Goal: Task Accomplishment & Management: Manage account settings

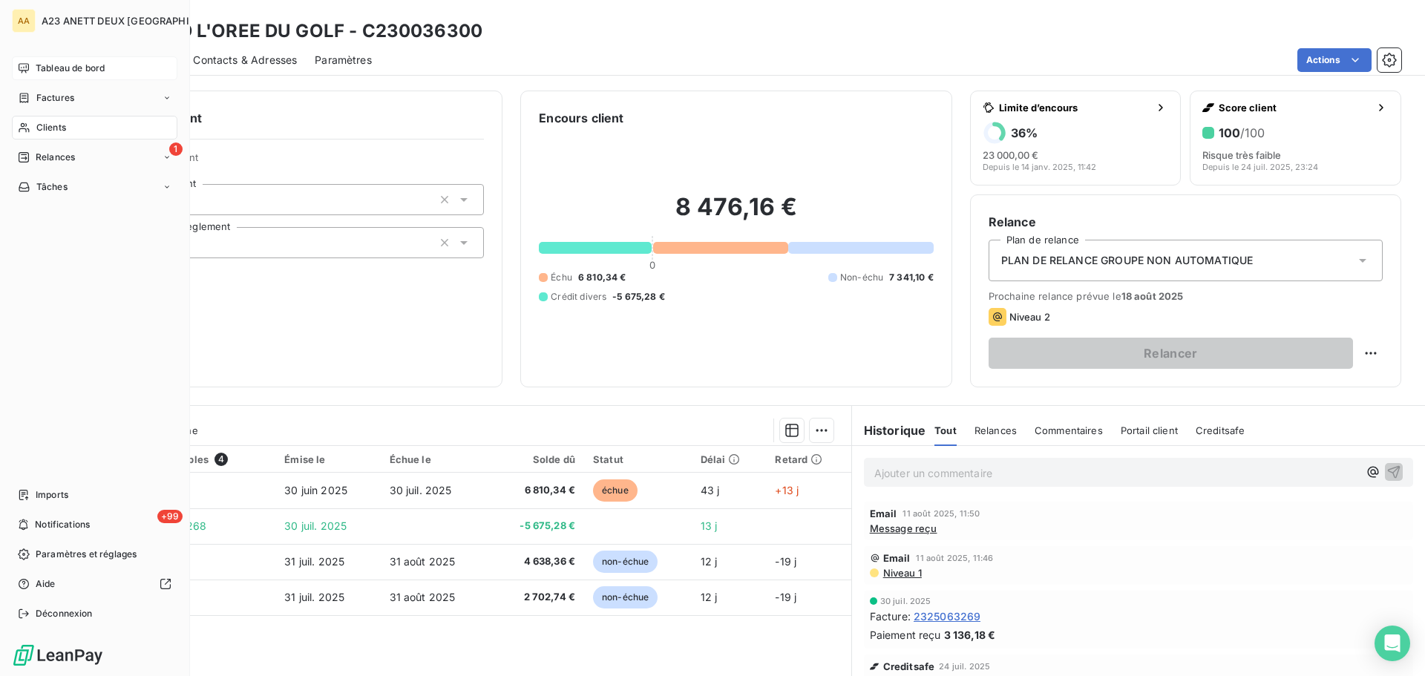
click at [51, 68] on span "Tableau de bord" at bounding box center [70, 68] width 69 height 13
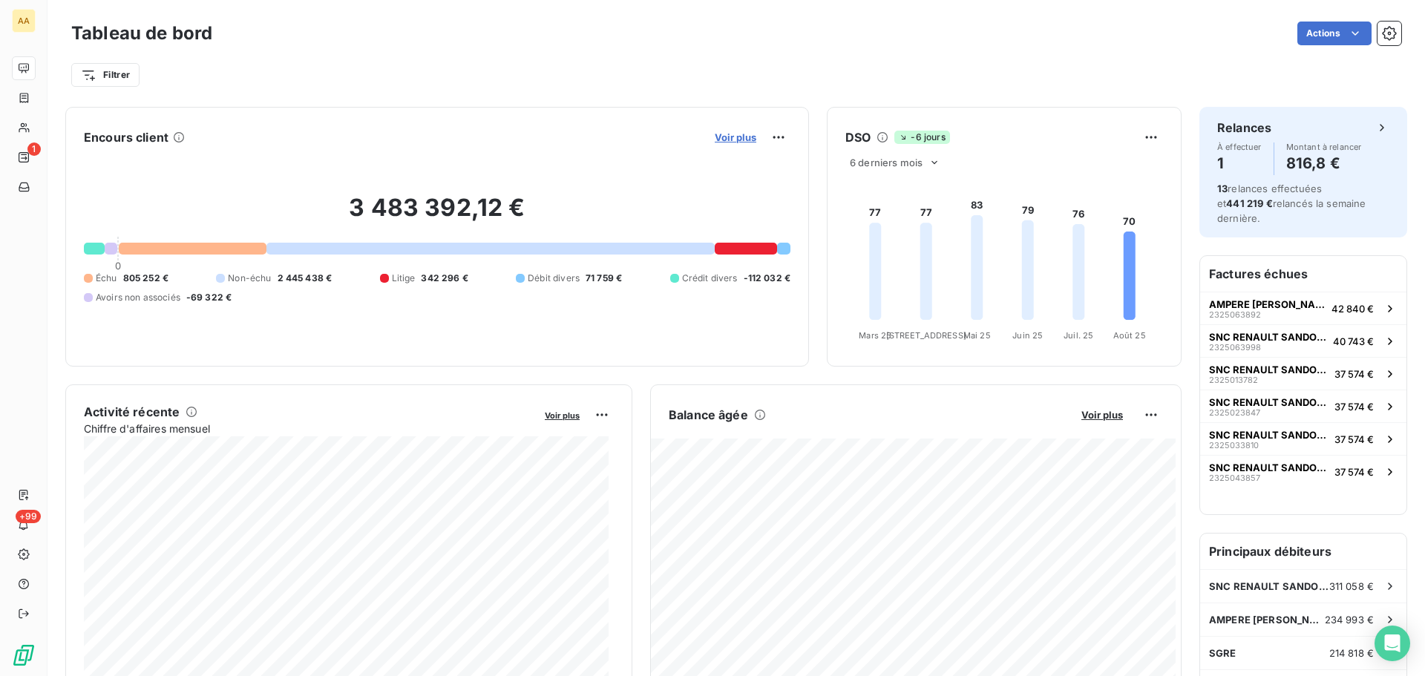
click at [728, 137] on span "Voir plus" at bounding box center [736, 137] width 42 height 12
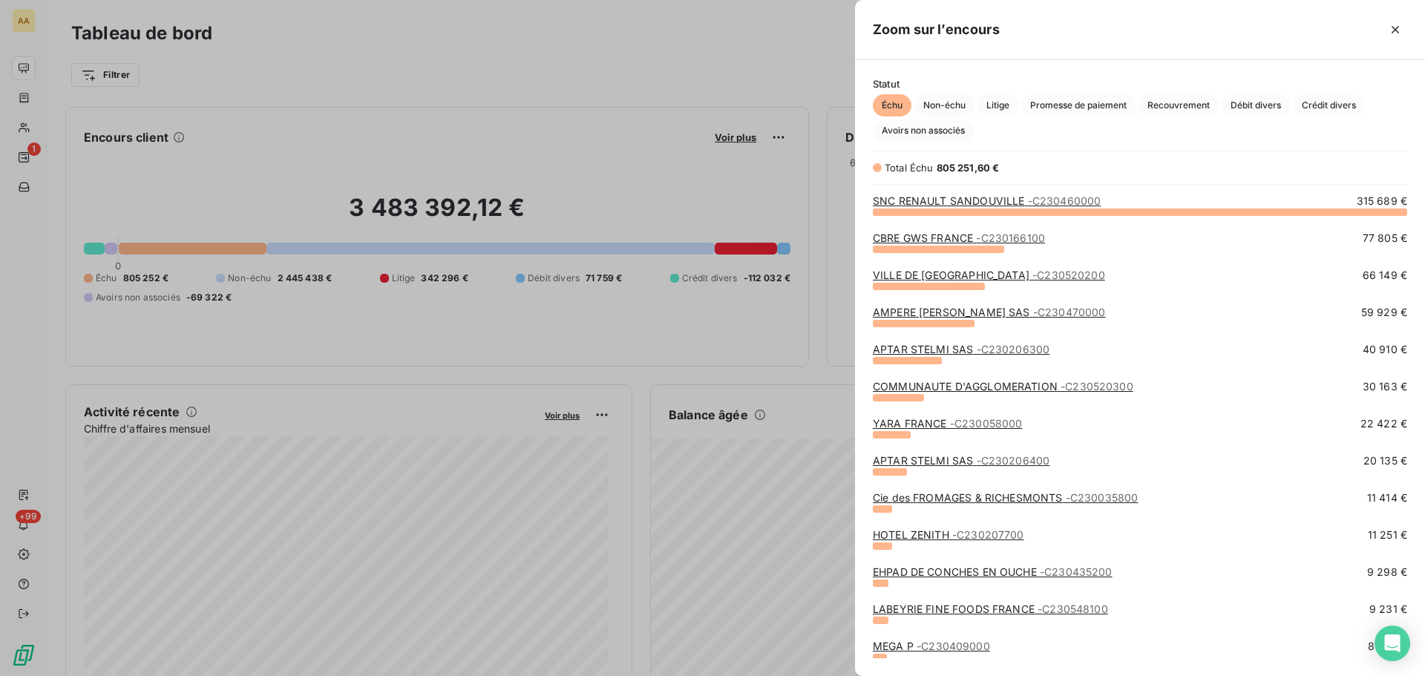
scroll to position [454, 559]
click at [1001, 107] on span "Litige" at bounding box center [998, 105] width 41 height 22
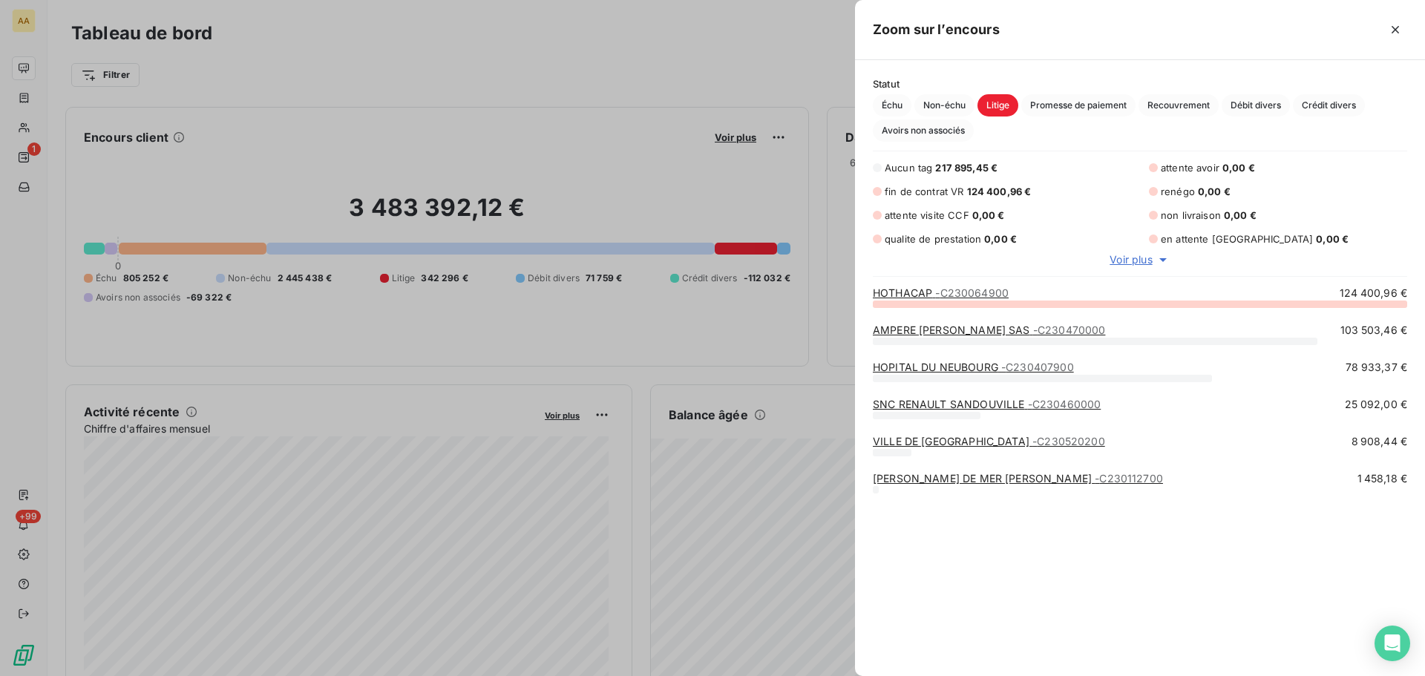
scroll to position [362, 559]
click at [587, 160] on div at bounding box center [712, 338] width 1425 height 676
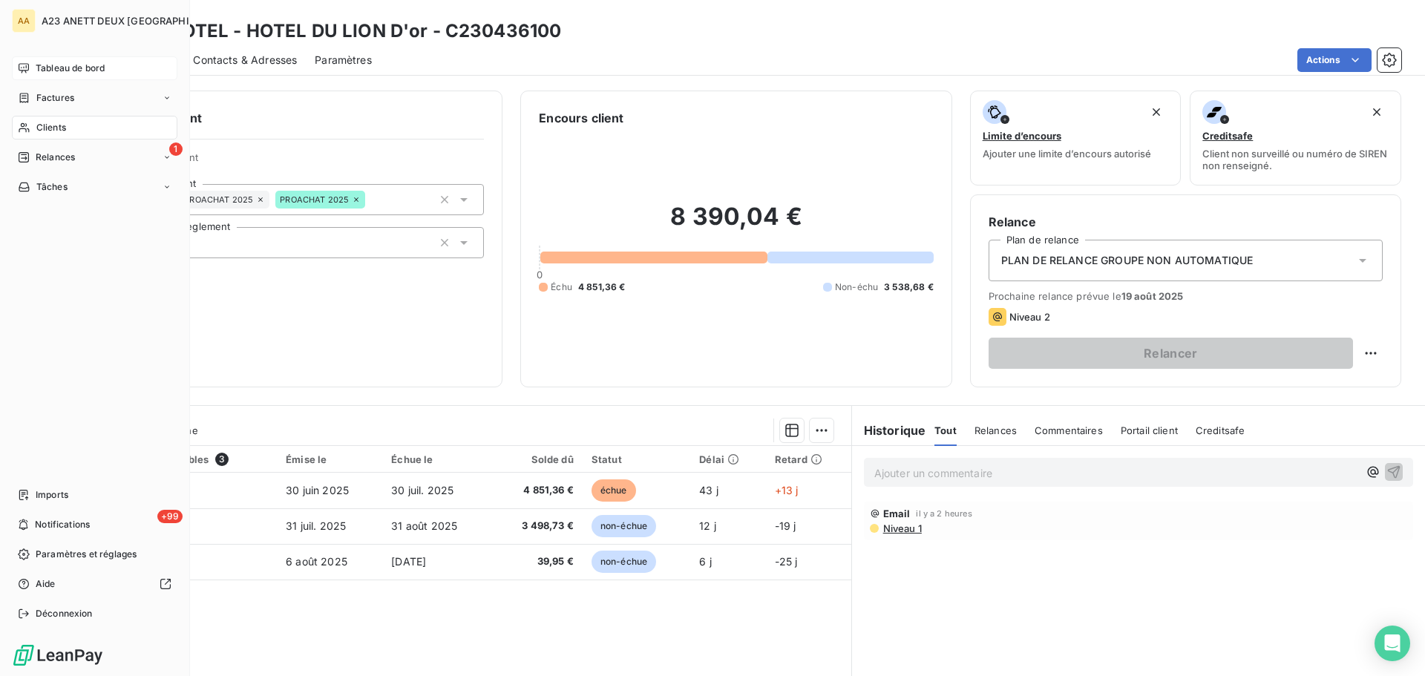
click at [50, 67] on span "Tableau de bord" at bounding box center [70, 68] width 69 height 13
